Goal: Task Accomplishment & Management: Manage account settings

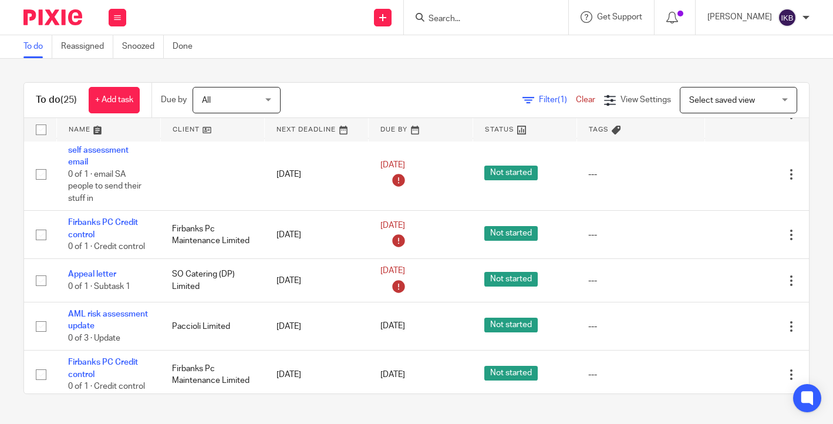
scroll to position [507, 0]
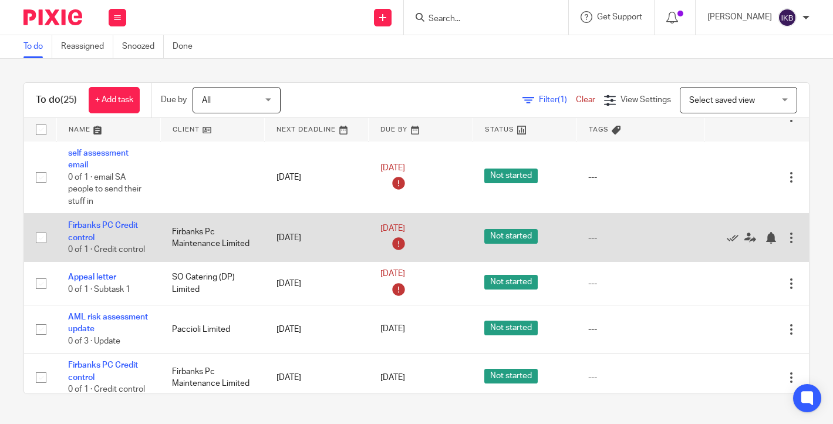
click at [792, 244] on div at bounding box center [792, 238] width 12 height 12
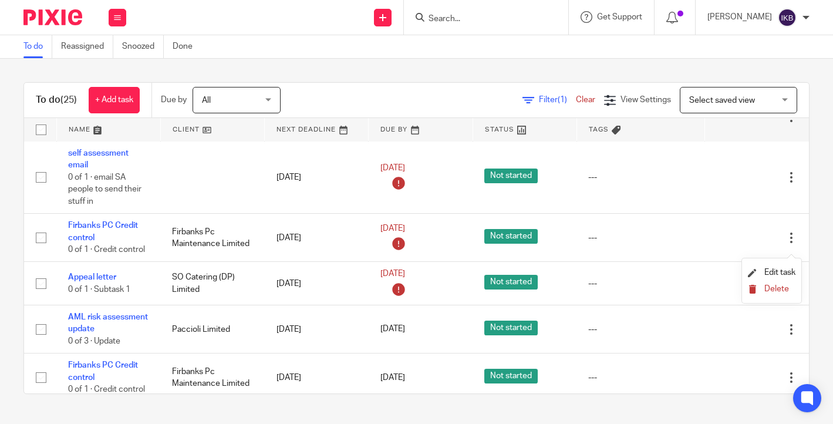
click at [779, 291] on span "Delete" at bounding box center [777, 289] width 25 height 8
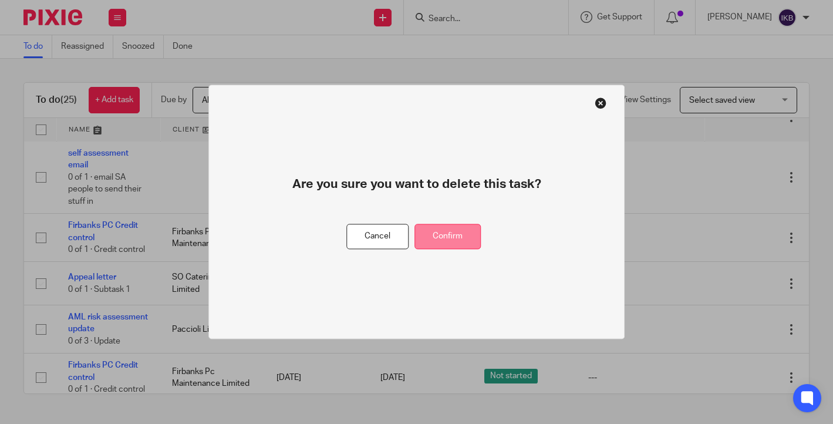
click at [472, 237] on button "Confirm" at bounding box center [448, 236] width 66 height 25
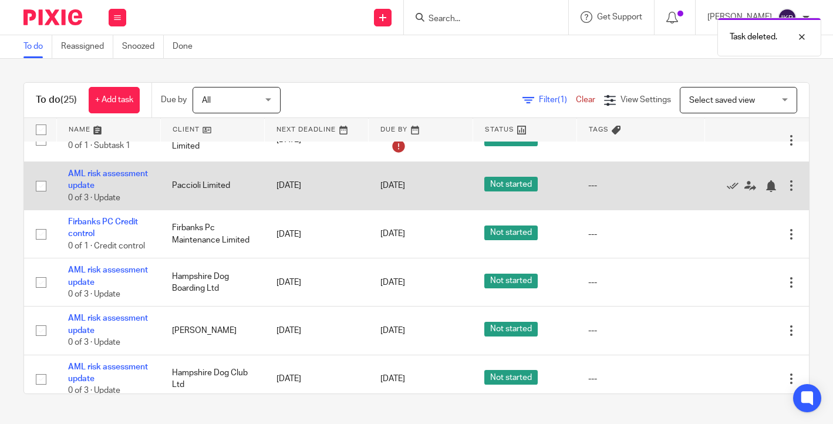
scroll to position [612, 0]
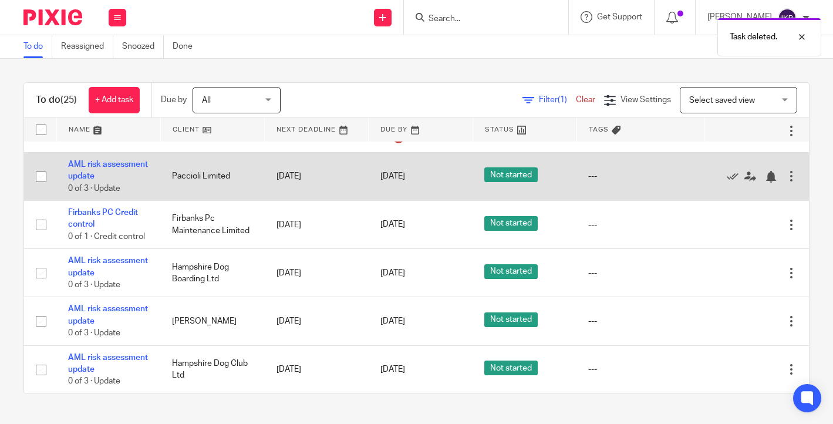
click at [795, 182] on div at bounding box center [792, 176] width 12 height 12
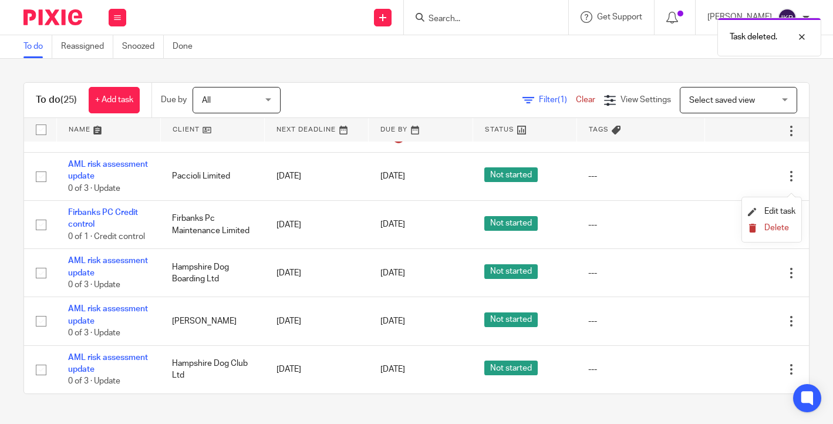
click at [770, 230] on span "Delete" at bounding box center [777, 228] width 25 height 8
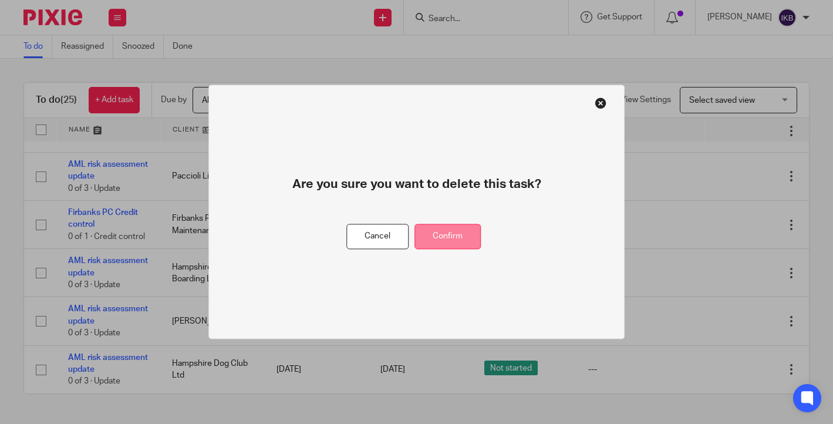
click at [445, 243] on button "Confirm" at bounding box center [448, 236] width 66 height 25
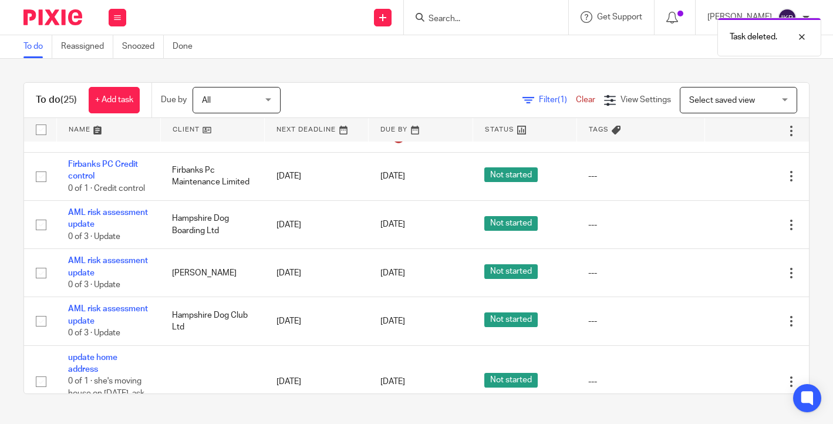
click at [437, 11] on form at bounding box center [490, 17] width 125 height 15
click at [429, 28] on div "Task deleted." at bounding box center [619, 34] width 405 height 45
click at [428, 21] on input "Search" at bounding box center [481, 19] width 106 height 11
type input "pac"
click at [475, 48] on div "Task deleted." at bounding box center [619, 34] width 405 height 45
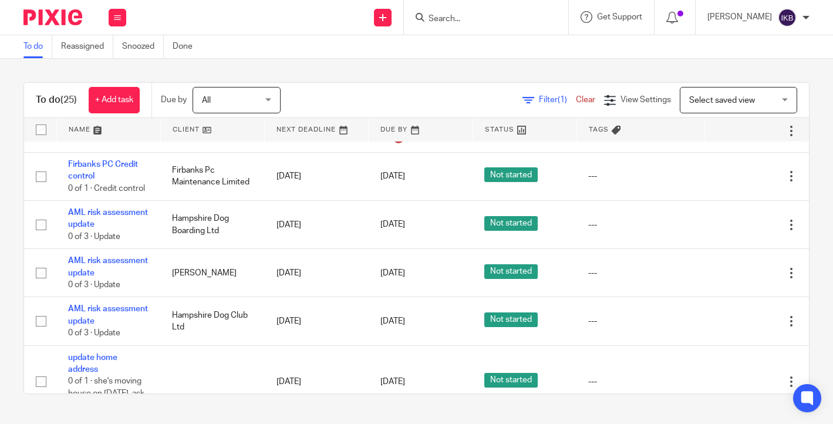
click at [428, 14] on input "Search" at bounding box center [481, 19] width 106 height 11
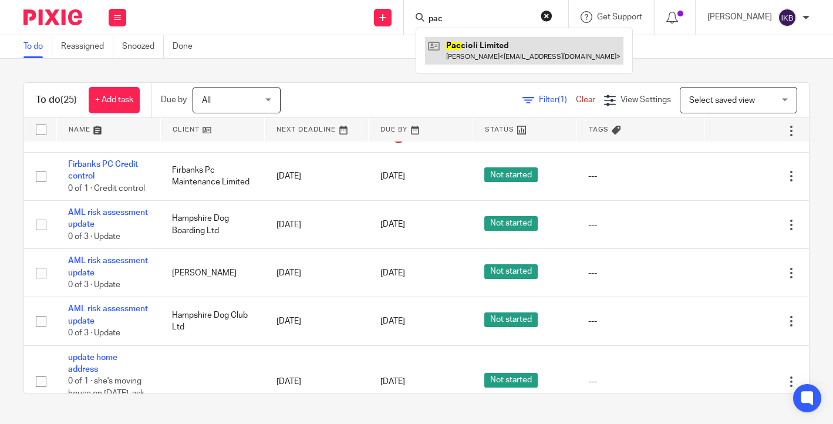
type input "pac"
click at [433, 43] on link at bounding box center [524, 50] width 199 height 27
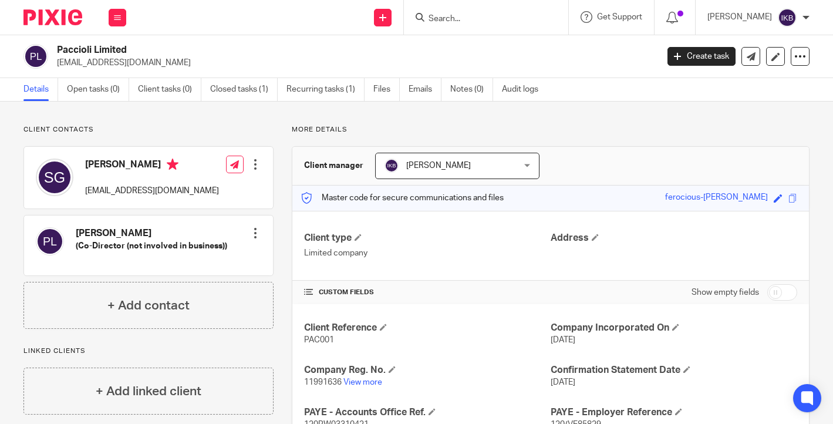
click at [339, 94] on link "Recurring tasks (1)" at bounding box center [326, 89] width 78 height 23
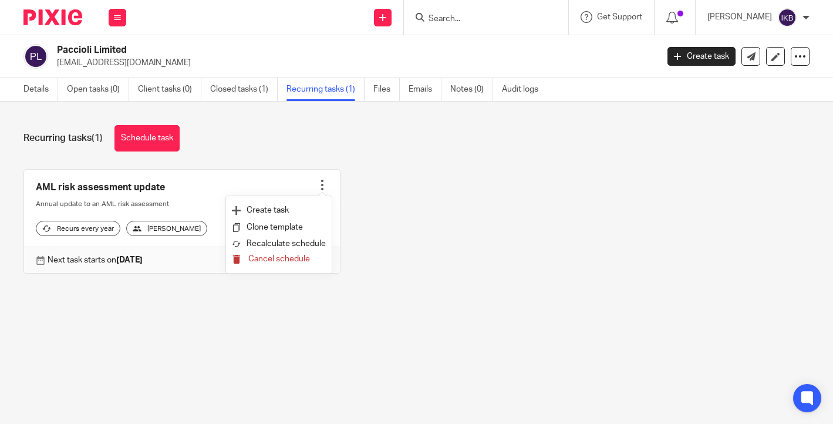
click at [288, 257] on span "Cancel schedule" at bounding box center [279, 259] width 62 height 8
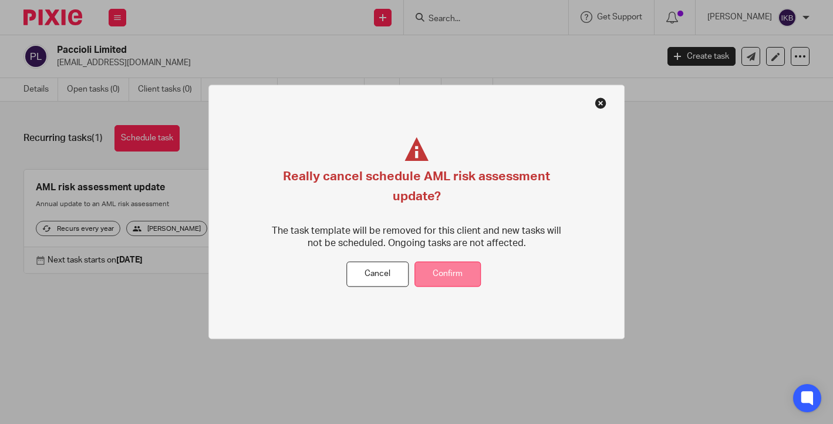
click at [450, 263] on button "Confirm" at bounding box center [448, 274] width 66 height 25
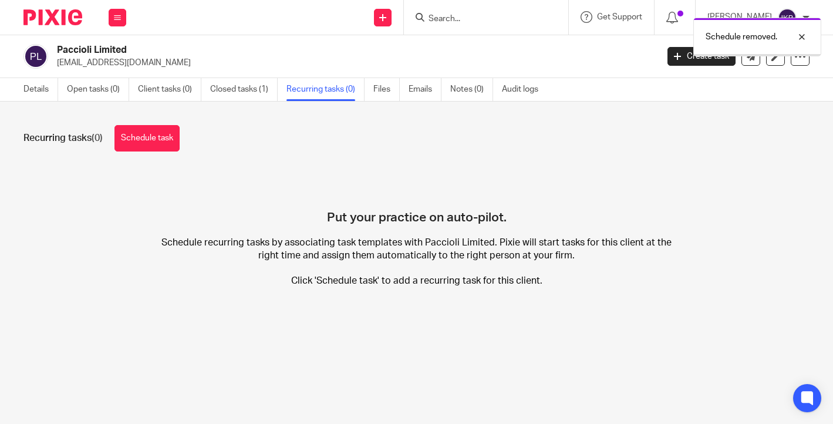
click at [45, 92] on link "Details" at bounding box center [40, 89] width 35 height 23
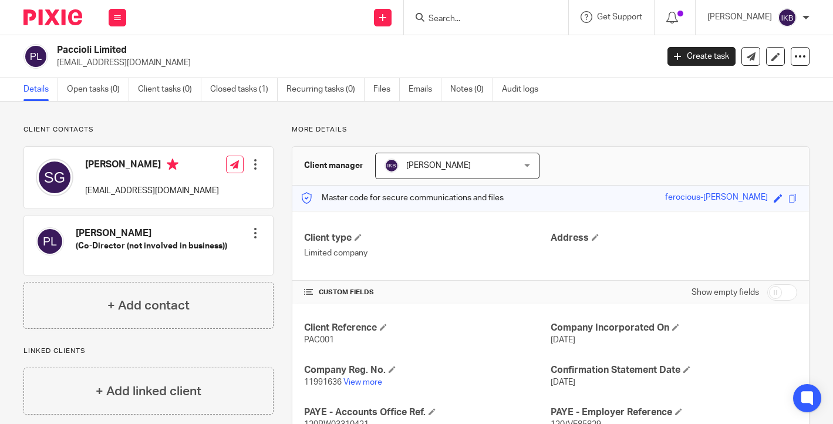
click at [464, 14] on input "Search" at bounding box center [481, 19] width 106 height 11
type input "psl"
click at [638, 132] on p "More details" at bounding box center [551, 129] width 518 height 9
click at [798, 56] on icon at bounding box center [801, 57] width 12 height 12
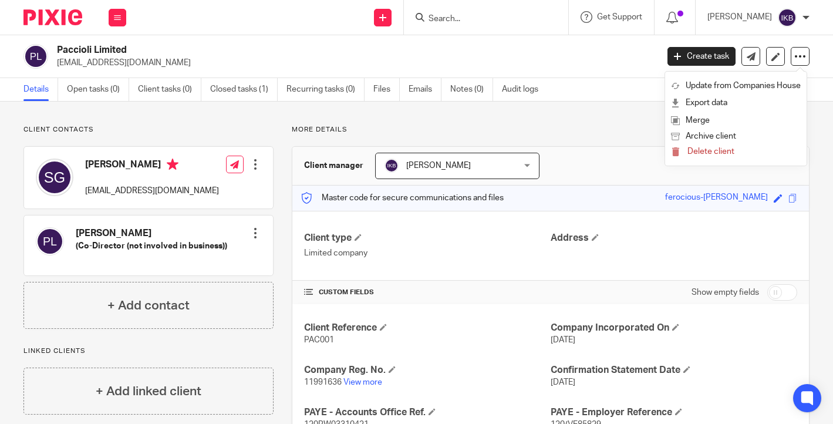
click at [591, 135] on div "More details Client manager Isabelle Kennedy-Brown Isabelle Kennedy-Brown Aimee…" at bounding box center [542, 350] width 536 height 450
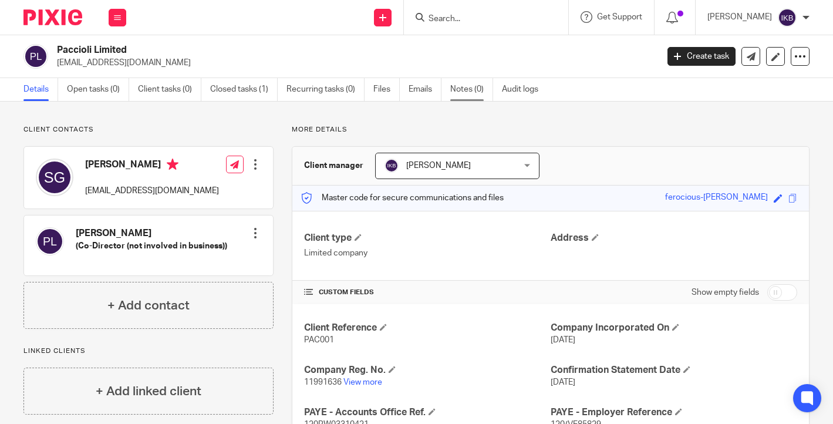
click at [463, 88] on link "Notes (0)" at bounding box center [471, 89] width 43 height 23
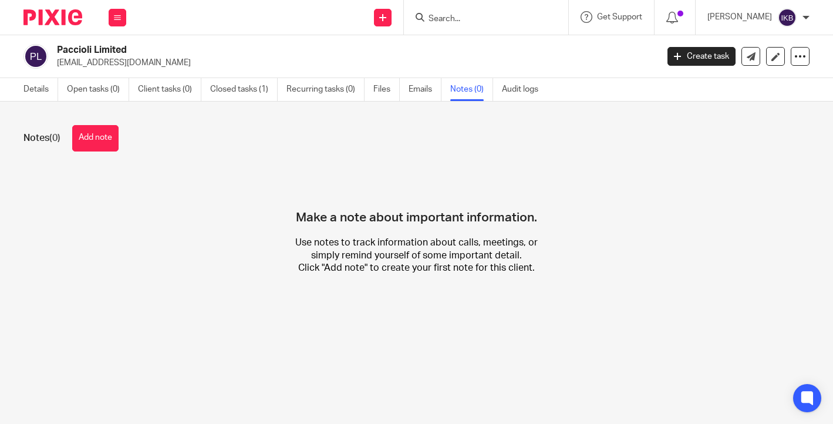
click at [102, 129] on button "Add note" at bounding box center [95, 138] width 46 height 26
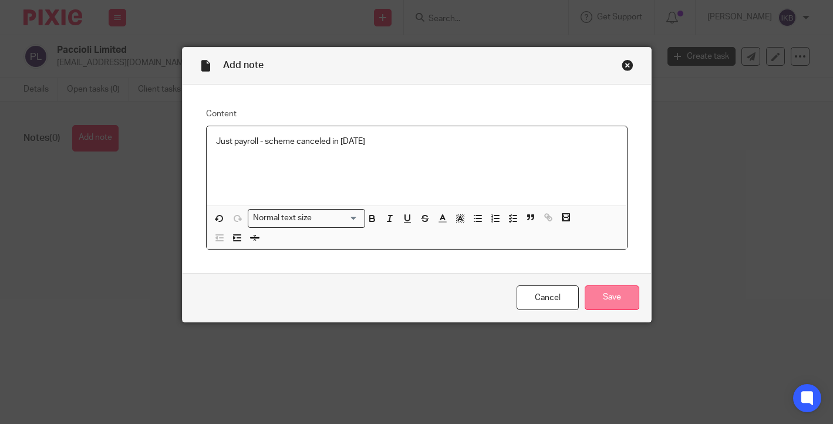
click at [623, 305] on input "Save" at bounding box center [612, 297] width 55 height 25
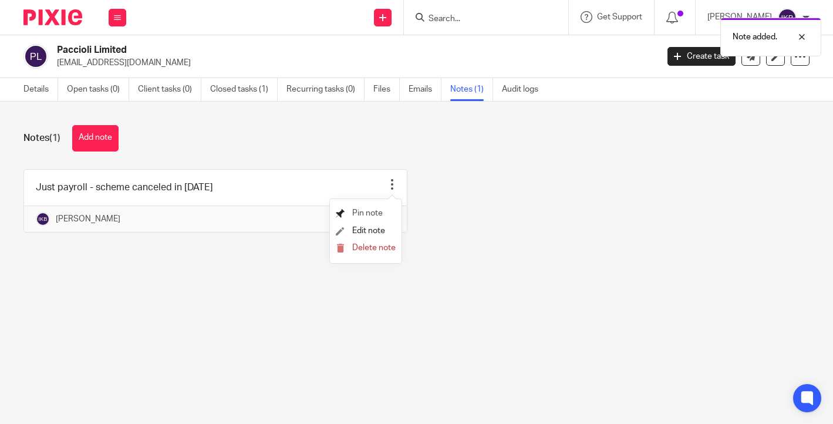
click at [367, 217] on span "Pin note" at bounding box center [367, 213] width 31 height 8
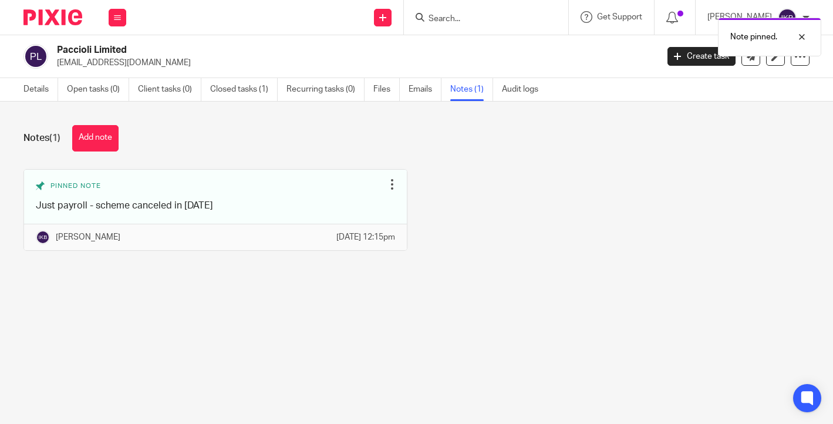
click at [423, 18] on div "Note pinned." at bounding box center [619, 34] width 405 height 45
click at [428, 16] on input "Search" at bounding box center [481, 19] width 106 height 11
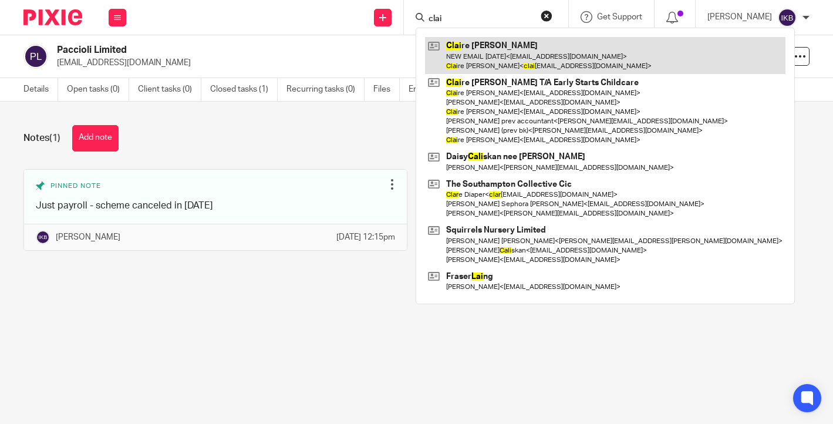
type input "clai"
click at [469, 51] on link at bounding box center [605, 55] width 361 height 36
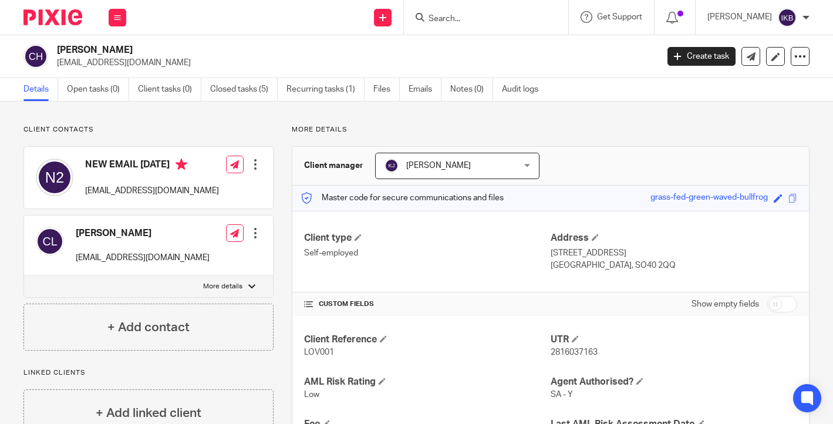
click at [320, 90] on link "Recurring tasks (1)" at bounding box center [326, 89] width 78 height 23
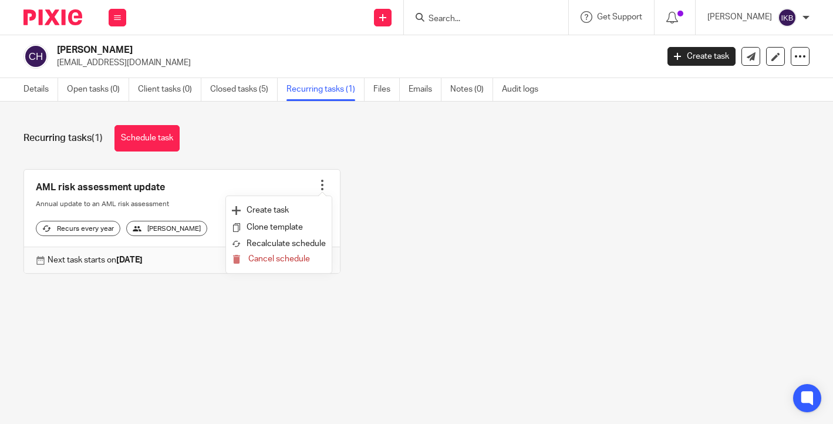
click at [509, 142] on div "Recurring tasks (1) Schedule task" at bounding box center [416, 138] width 786 height 26
